Goal: Use online tool/utility: Utilize a website feature to perform a specific function

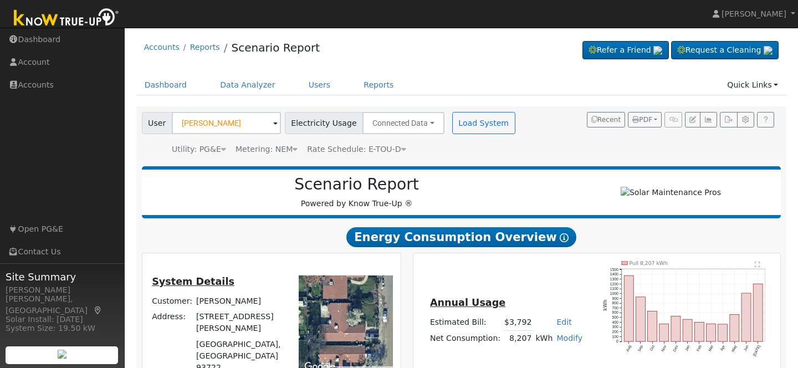
scroll to position [195, 0]
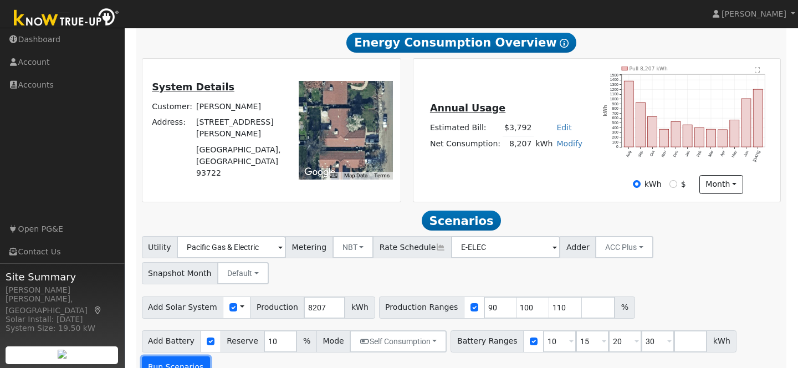
click at [184, 357] on button "Run Scenarios" at bounding box center [176, 368] width 68 height 22
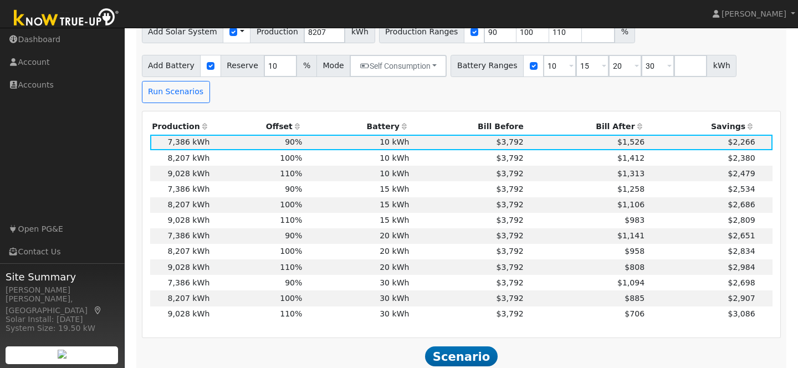
scroll to position [470, 0]
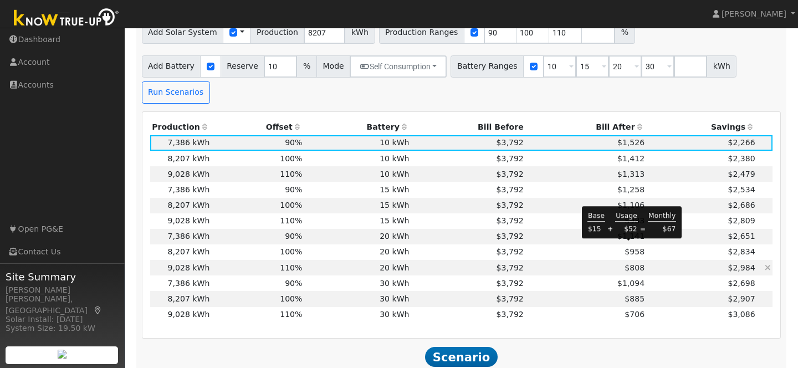
click at [625, 263] on span "$808" at bounding box center [635, 267] width 20 height 9
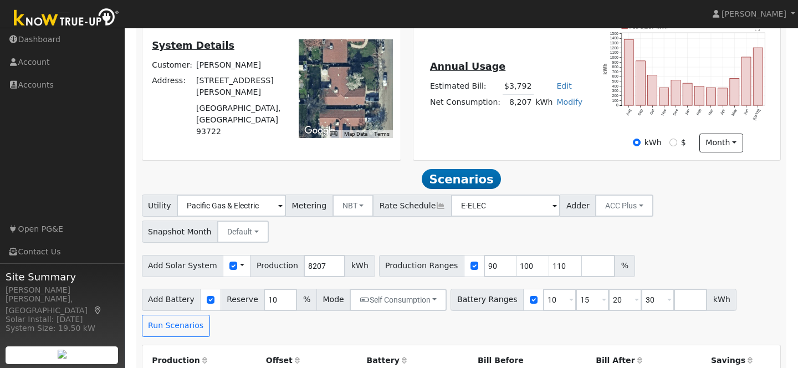
scroll to position [255, 0]
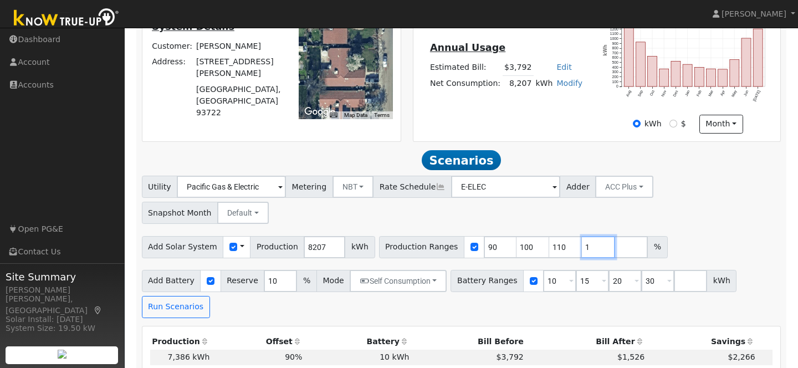
type input "1"
click at [593, 236] on input "1" at bounding box center [598, 247] width 33 height 22
type input "1"
type input "90"
type input "100"
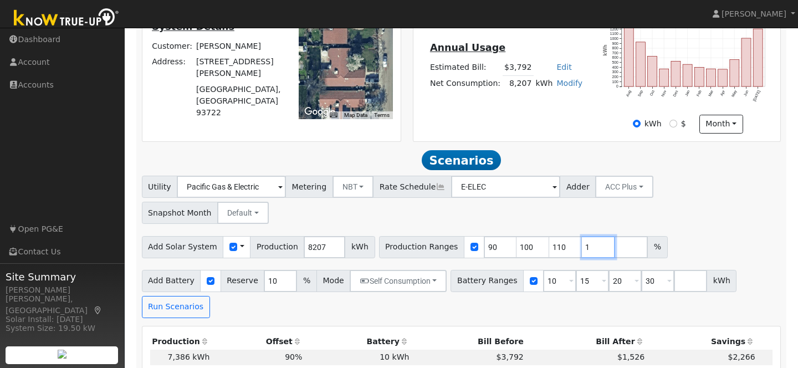
type input "110"
click at [615, 236] on input "number" at bounding box center [631, 247] width 33 height 22
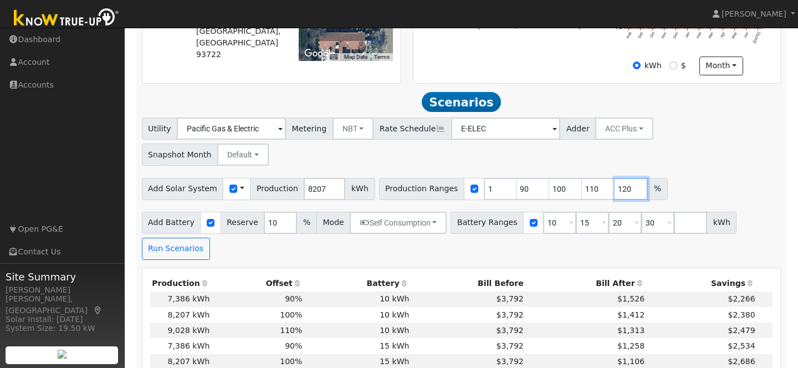
scroll to position [317, 0]
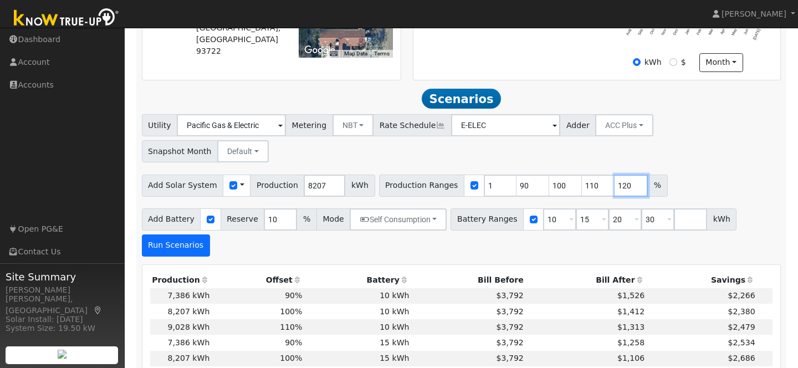
type input "120"
click at [192, 235] on button "Run Scenarios" at bounding box center [176, 246] width 68 height 22
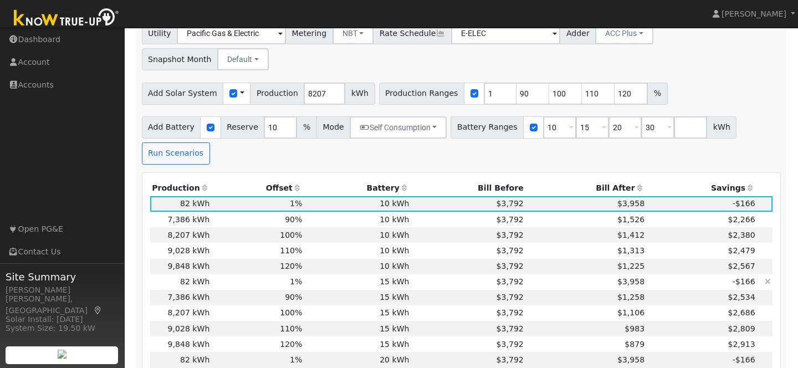
scroll to position [393, 0]
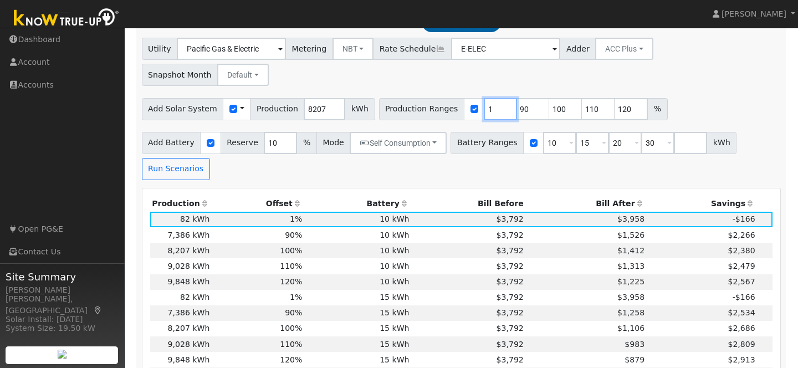
click at [484, 98] on input "1" at bounding box center [500, 109] width 33 height 22
type input "90"
type input "100"
type input "110"
type input "120"
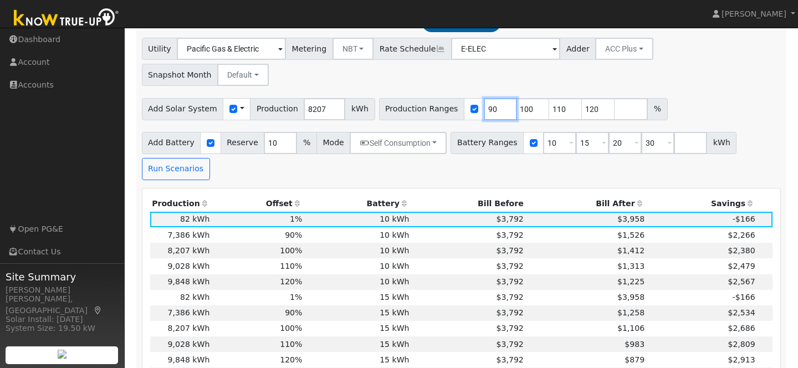
type input "90"
click at [757, 128] on div "Add Battery Reserve 10 % Mode Self Consumption Self Consumption Peak Savings AC…" at bounding box center [462, 154] width 644 height 52
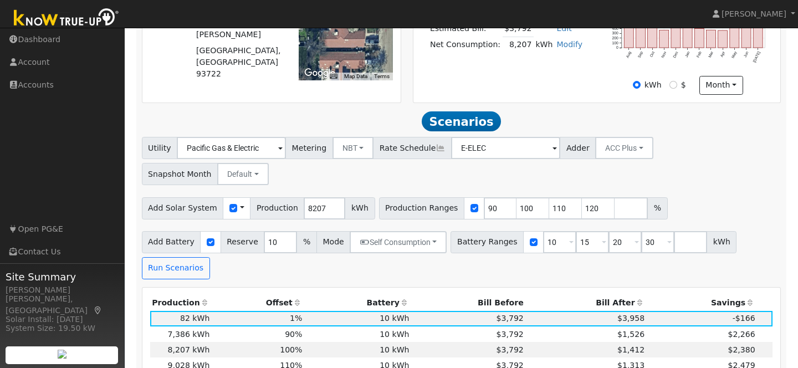
scroll to position [312, 0]
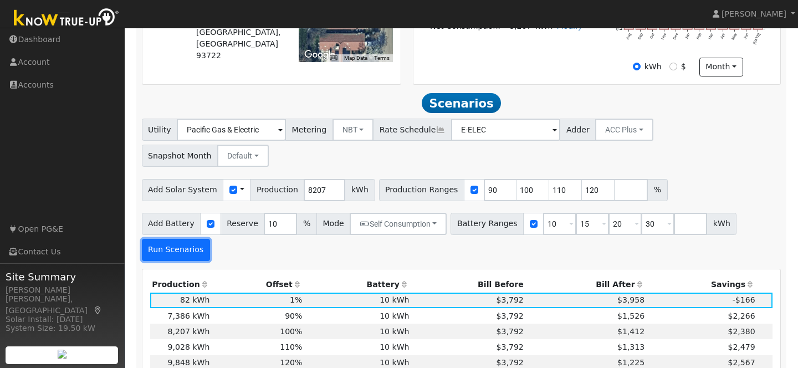
click at [184, 239] on button "Run Scenarios" at bounding box center [176, 250] width 68 height 22
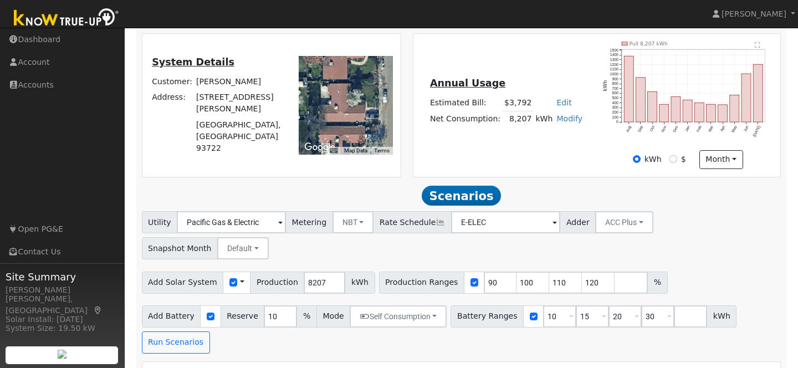
scroll to position [221, 0]
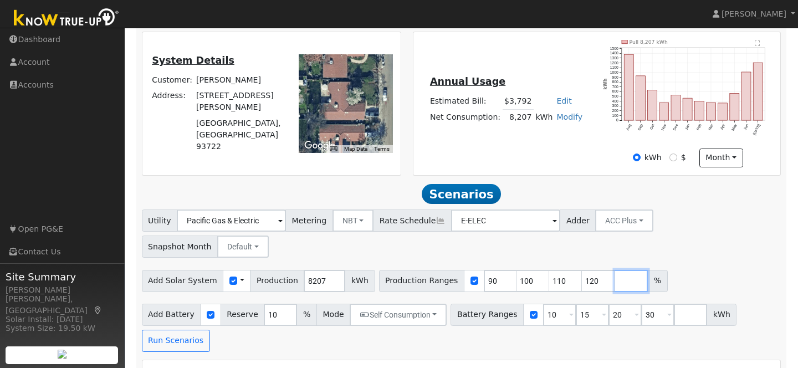
click at [615, 270] on input "number" at bounding box center [631, 281] width 33 height 22
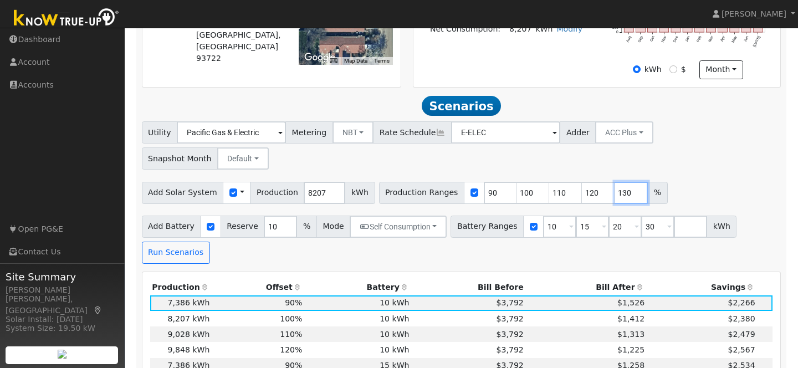
scroll to position [303, 0]
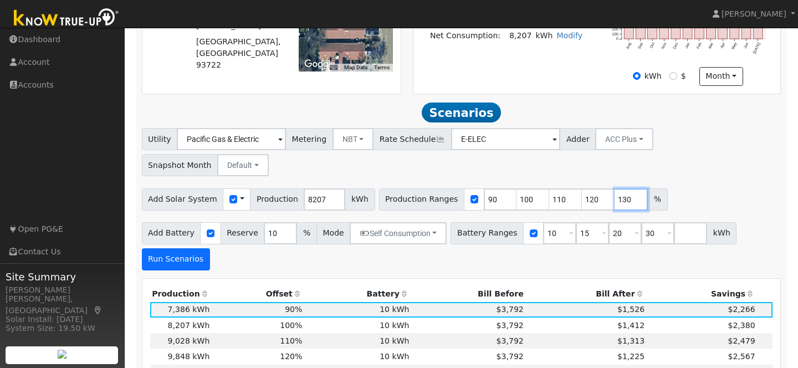
type input "130"
click at [175, 248] on button "Run Scenarios" at bounding box center [176, 259] width 68 height 22
